Goal: Find specific page/section

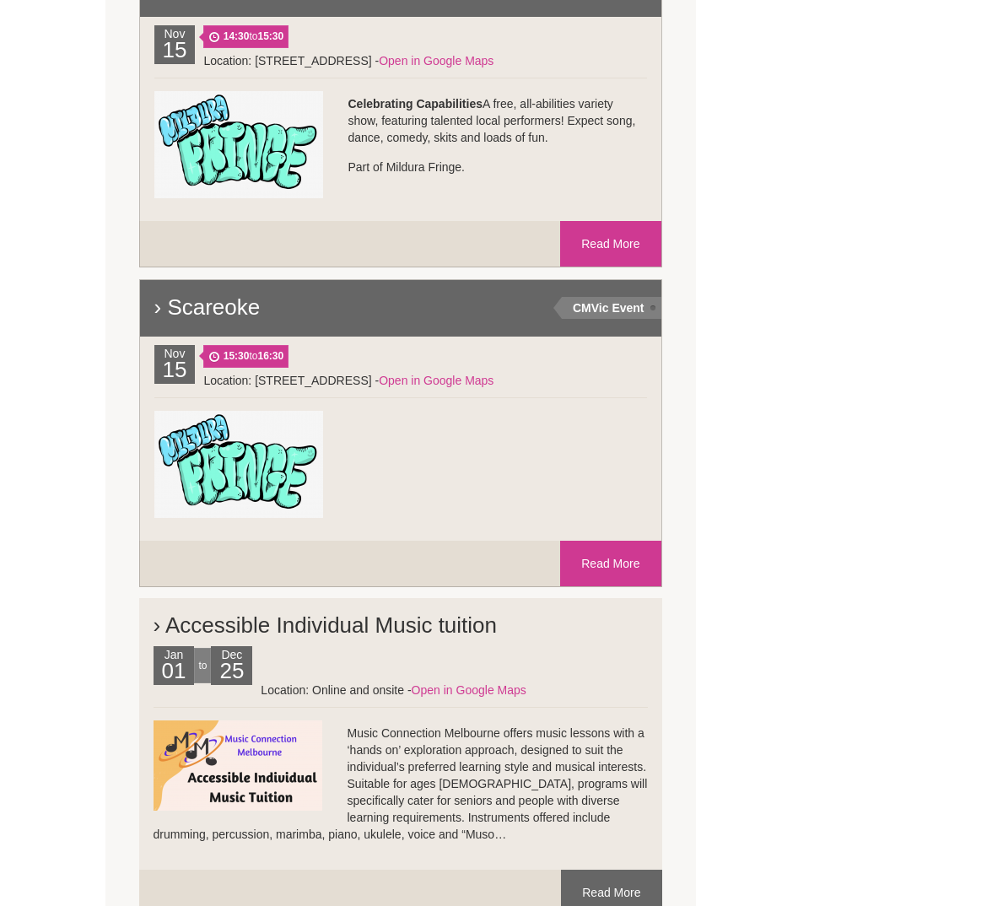
scroll to position [2546, 0]
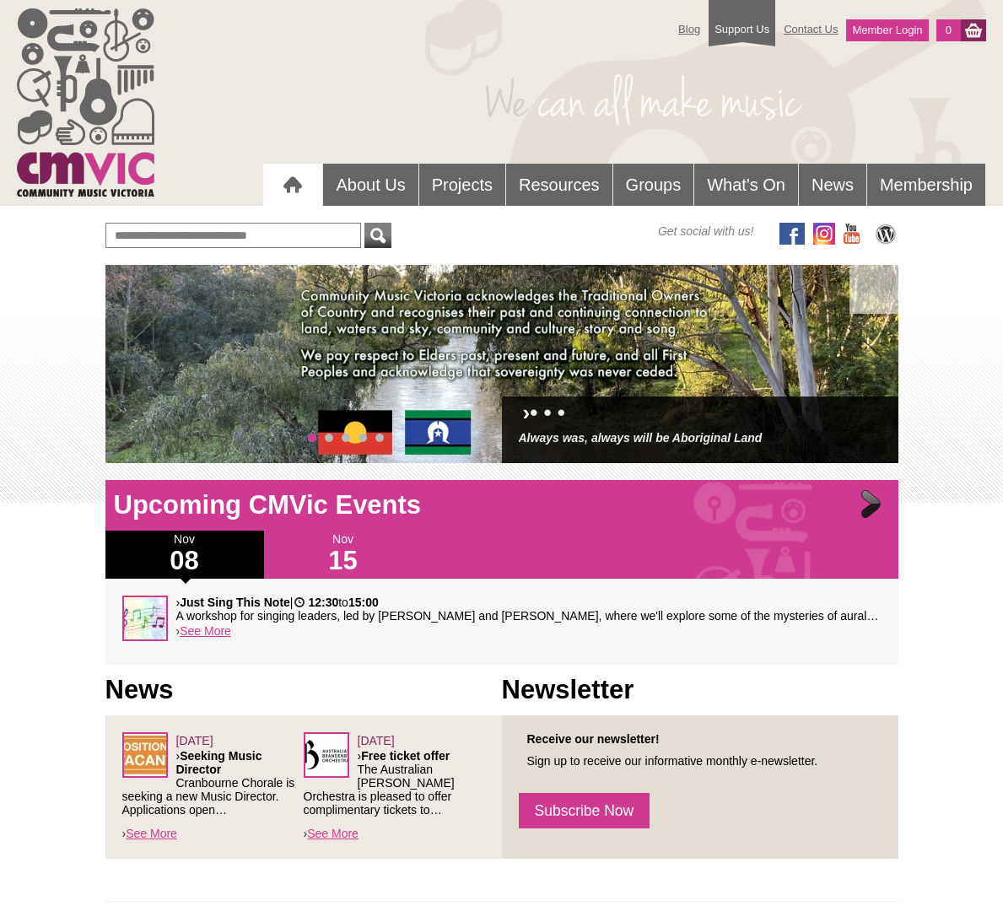
click at [872, 504] on div at bounding box center [873, 506] width 34 height 34
click at [860, 358] on span at bounding box center [861, 365] width 34 height 34
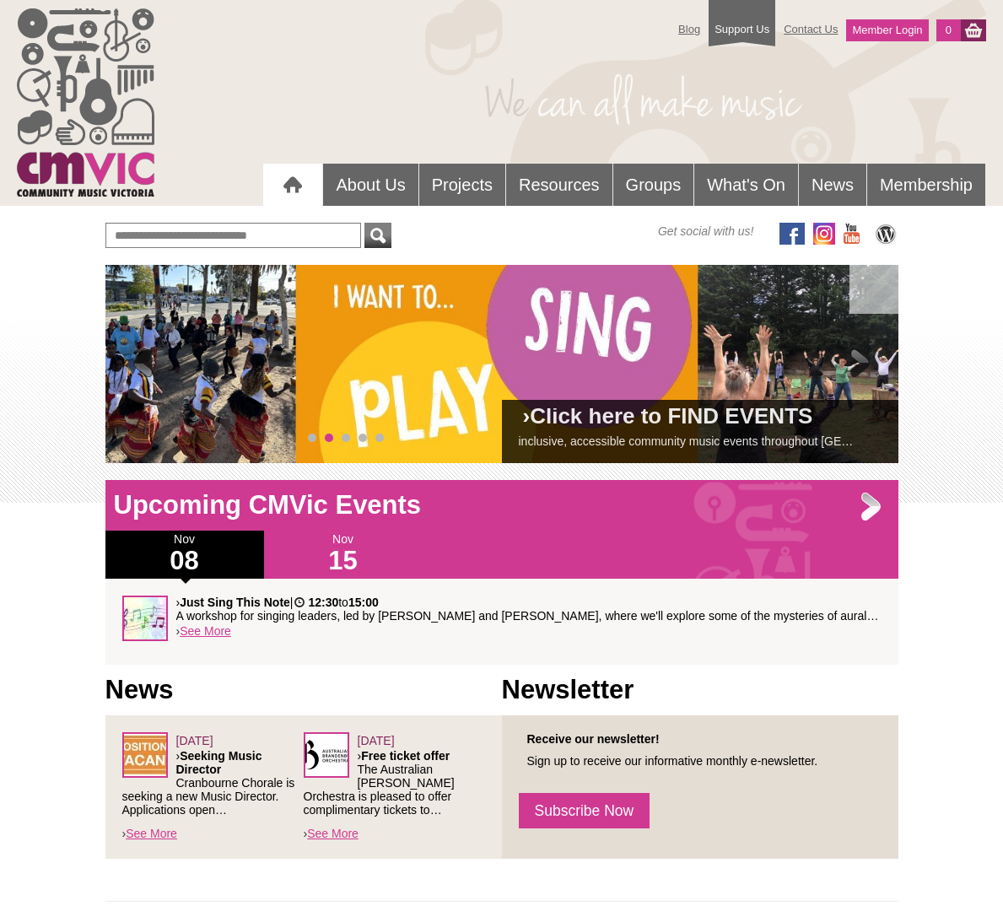
click at [860, 358] on span at bounding box center [861, 365] width 34 height 34
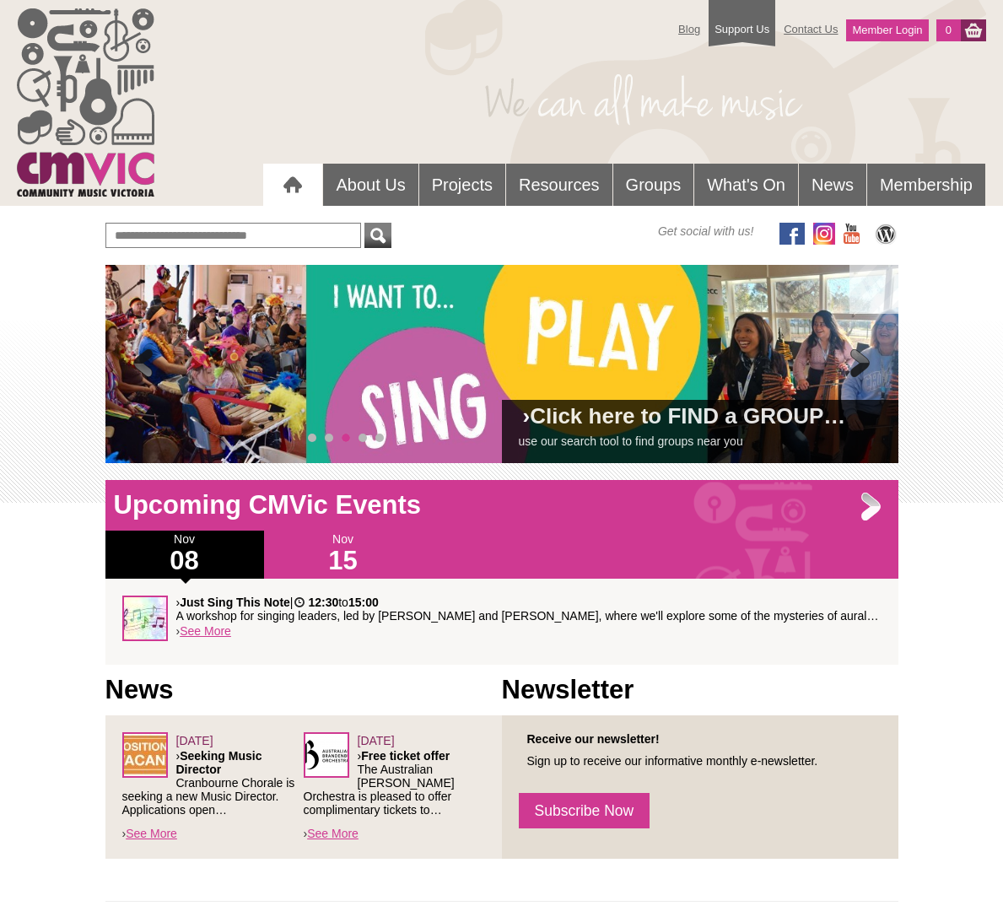
click at [860, 358] on span at bounding box center [861, 365] width 34 height 34
